Goal: Navigation & Orientation: Find specific page/section

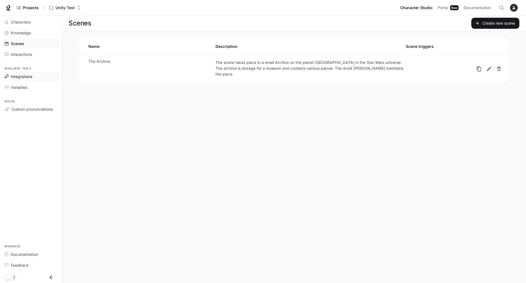
click at [17, 73] on span "Integrations" at bounding box center [22, 76] width 22 height 6
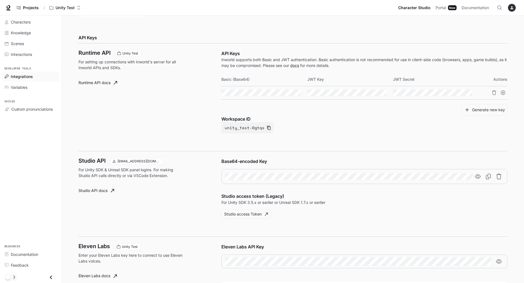
scroll to position [193, 0]
click at [455, 92] on icon "button" at bounding box center [457, 92] width 4 height 4
click at [456, 92] on icon "button" at bounding box center [457, 93] width 4 height 4
click at [287, 91] on icon "button" at bounding box center [286, 92] width 4 height 3
click at [287, 91] on icon "button" at bounding box center [286, 93] width 4 height 4
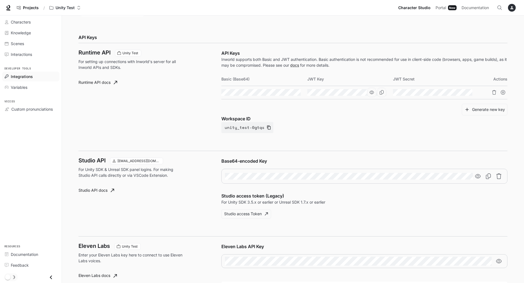
click at [371, 93] on icon "button" at bounding box center [371, 92] width 4 height 4
click at [458, 93] on icon "button" at bounding box center [457, 92] width 4 height 4
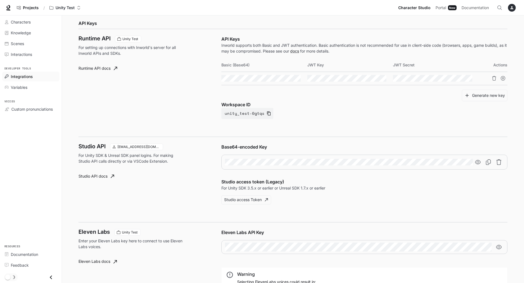
scroll to position [221, 0]
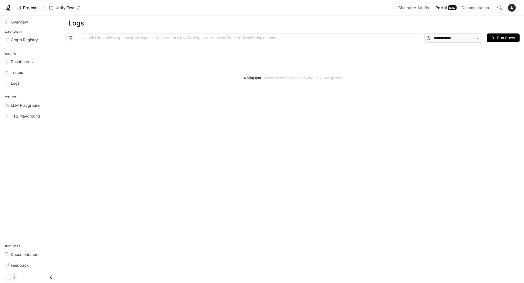
drag, startPoint x: 373, startPoint y: 57, endPoint x: 387, endPoint y: 53, distance: 14.1
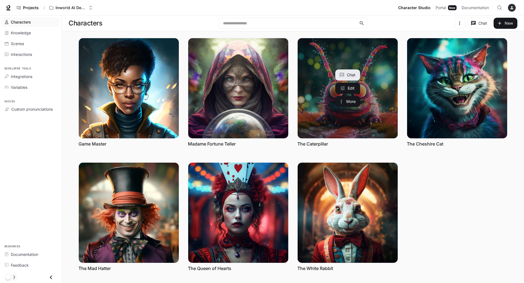
drag, startPoint x: 361, startPoint y: 79, endPoint x: 364, endPoint y: 78, distance: 3.7
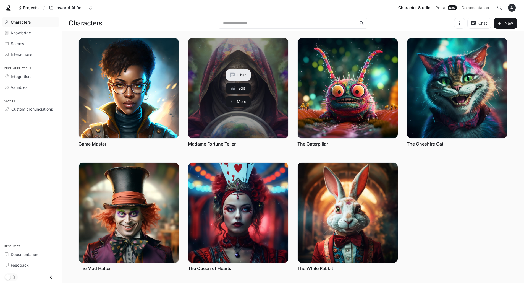
drag, startPoint x: 270, startPoint y: 90, endPoint x: 273, endPoint y: 93, distance: 4.0
